Goal: Obtain resource: Obtain resource

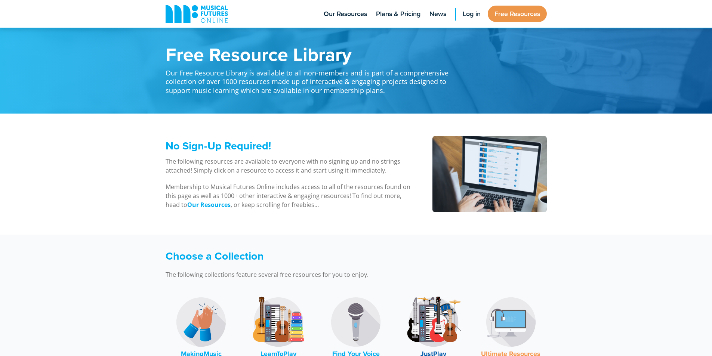
click at [522, 2] on li "Free Resources" at bounding box center [517, 14] width 59 height 28
click at [526, 7] on link "Free Resources" at bounding box center [517, 14] width 59 height 16
click at [516, 15] on link "Free Resources" at bounding box center [517, 14] width 59 height 16
click at [510, 10] on link "Free Resources" at bounding box center [517, 14] width 59 height 16
click at [511, 9] on link "Free Resources" at bounding box center [517, 14] width 59 height 16
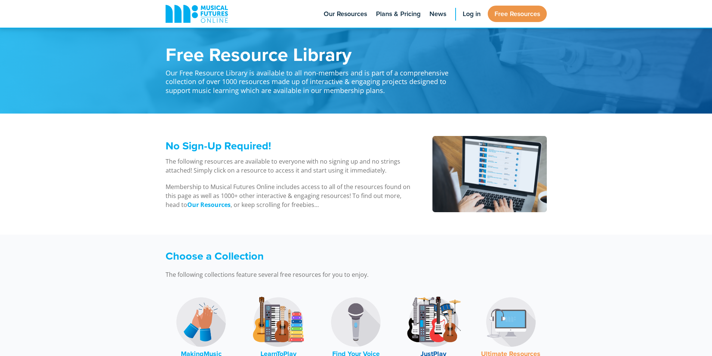
click at [532, 5] on li "Free Resources" at bounding box center [517, 14] width 59 height 28
click at [530, 11] on link "Free Resources" at bounding box center [517, 14] width 59 height 16
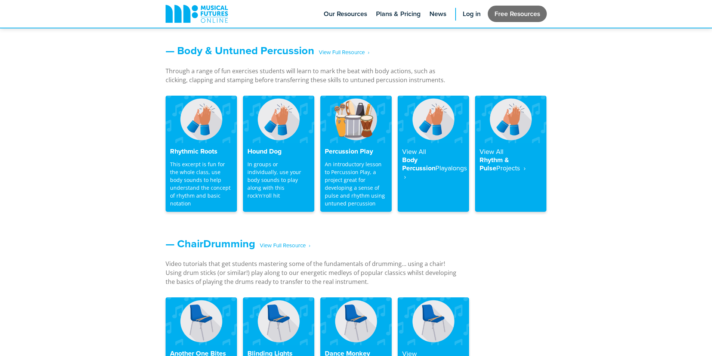
scroll to position [636, 0]
click at [522, 19] on link "Free Resources" at bounding box center [517, 14] width 59 height 16
